Goal: Information Seeking & Learning: Learn about a topic

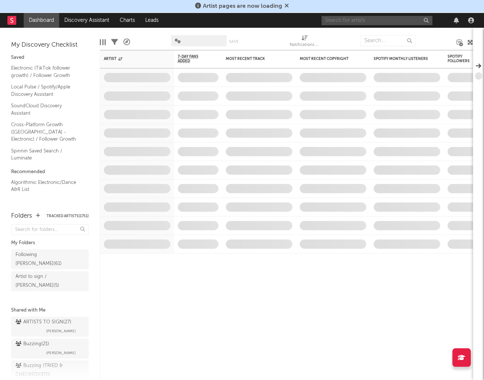
click at [371, 17] on input "text" at bounding box center [377, 20] width 111 height 9
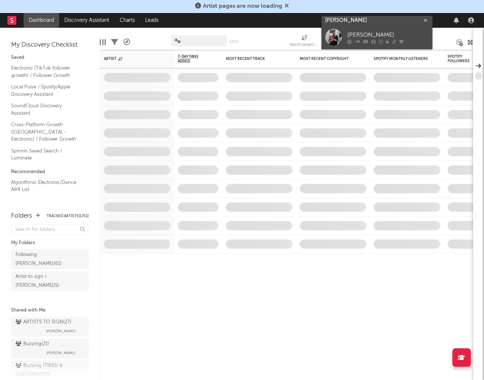
type input "[PERSON_NAME]"
click at [361, 37] on div "Adam Sellouk" at bounding box center [387, 35] width 81 height 9
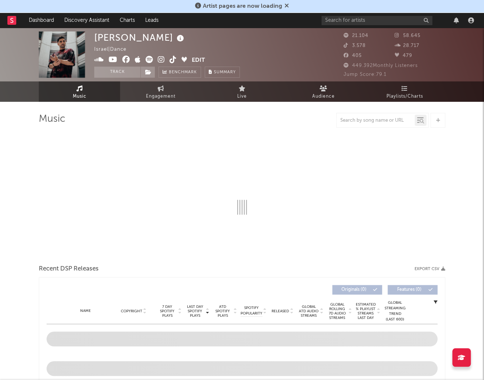
select select "6m"
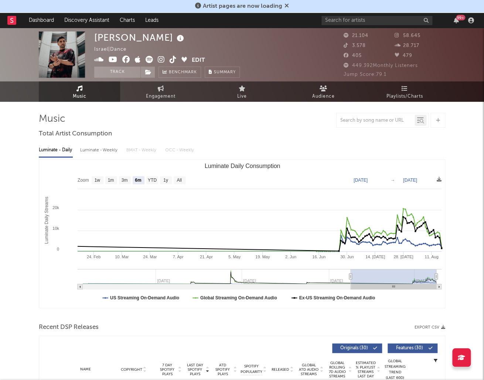
click at [175, 37] on icon at bounding box center [180, 38] width 11 height 10
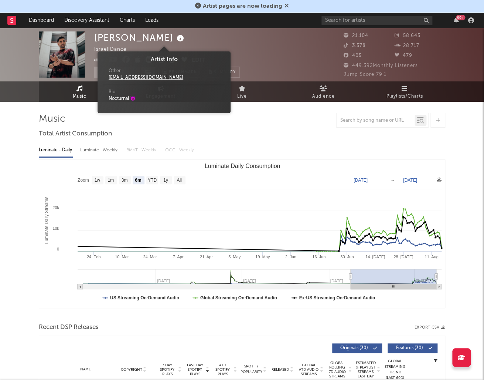
click at [175, 36] on icon at bounding box center [180, 38] width 11 height 10
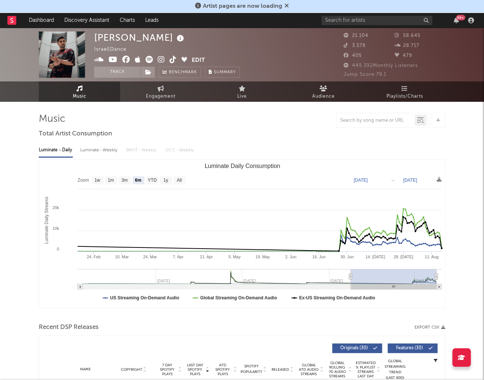
drag, startPoint x: 98, startPoint y: 58, endPoint x: 105, endPoint y: 61, distance: 7.5
click at [98, 58] on icon at bounding box center [99, 59] width 10 height 7
click at [115, 61] on icon at bounding box center [113, 59] width 9 height 7
click at [122, 61] on icon at bounding box center [126, 59] width 8 height 7
click at [160, 61] on icon at bounding box center [161, 59] width 7 height 7
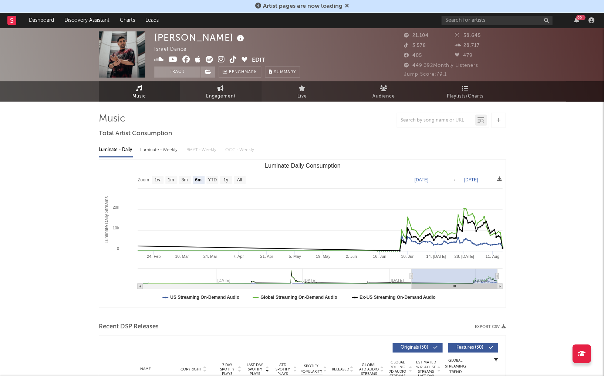
click at [219, 96] on span "Engagement" at bounding box center [221, 96] width 30 height 9
select select "1w"
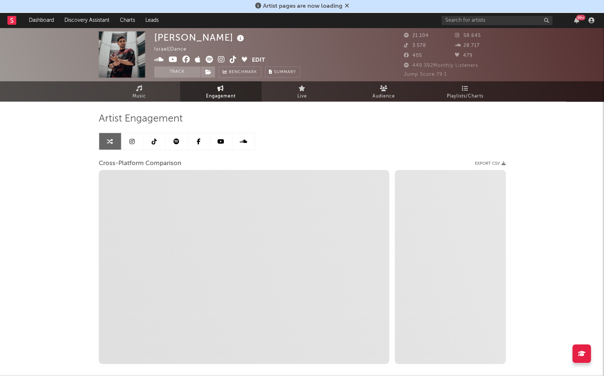
select select "1m"
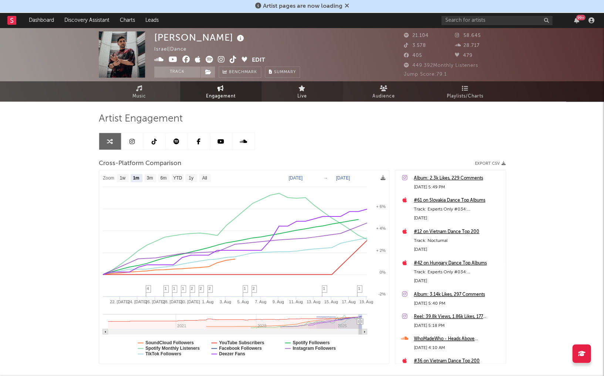
click at [278, 100] on link "Live" at bounding box center [301, 91] width 81 height 20
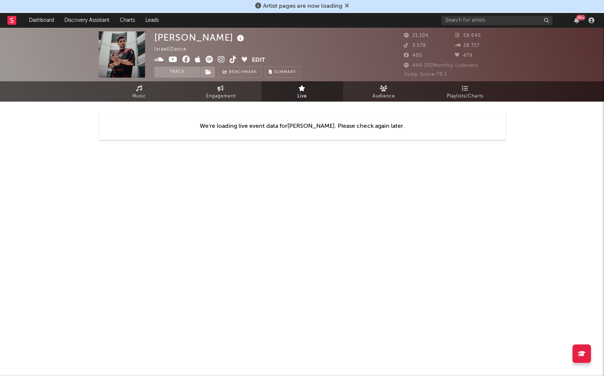
click at [313, 128] on div "We're loading live event data for Adam Sellouk . Please check again later." at bounding box center [302, 126] width 407 height 27
click at [372, 93] on span "Audience" at bounding box center [383, 96] width 23 height 9
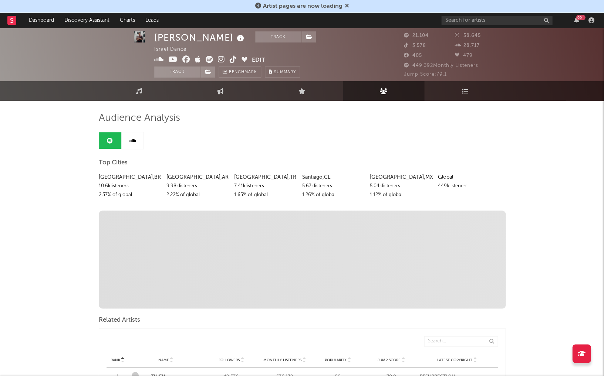
scroll to position [1, 0]
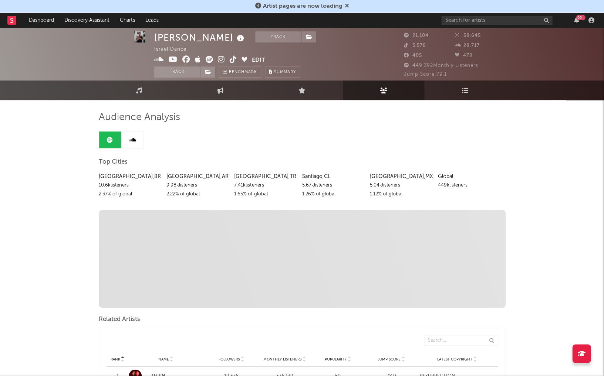
click at [136, 139] on link at bounding box center [132, 140] width 22 height 17
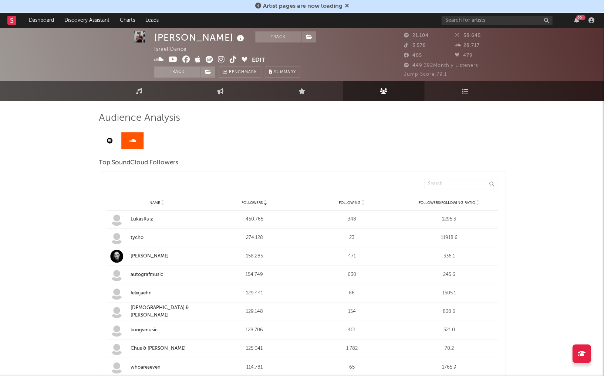
scroll to position [1, 0]
click at [137, 237] on div "tycho" at bounding box center [166, 237] width 73 height 7
click at [144, 217] on div "LukasRuiz" at bounding box center [166, 219] width 73 height 7
